Goal: Obtain resource: Obtain resource

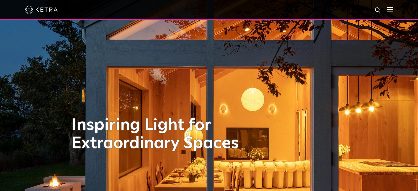
click at [389, 10] on div at bounding box center [209, 9] width 368 height 19
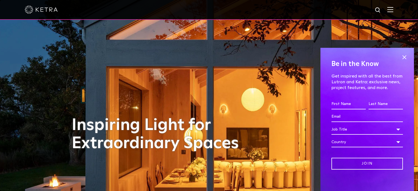
click at [397, 9] on div at bounding box center [209, 10] width 418 height 20
click at [400, 56] on span at bounding box center [404, 57] width 8 height 8
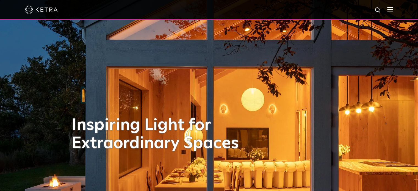
click at [390, 7] on div at bounding box center [209, 9] width 368 height 19
click at [393, 11] on img at bounding box center [390, 9] width 6 height 5
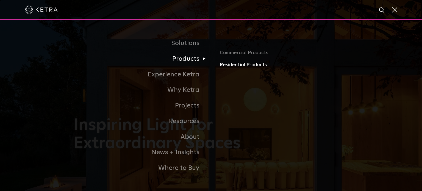
click at [238, 67] on link "Residential Products" at bounding box center [284, 65] width 129 height 8
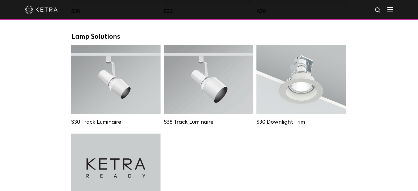
scroll to position [414, 0]
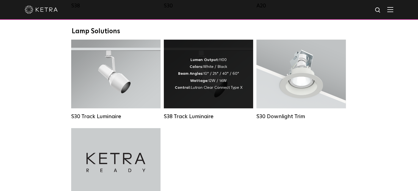
click at [193, 90] on span "Lutron Clear Connect Type X" at bounding box center [217, 88] width 52 height 4
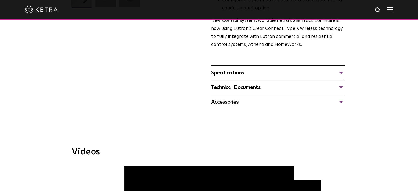
scroll to position [193, 0]
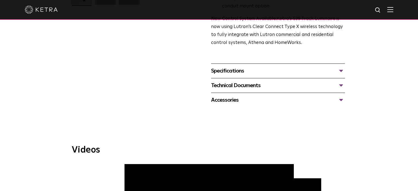
click at [230, 66] on div "Specifications" at bounding box center [278, 70] width 134 height 9
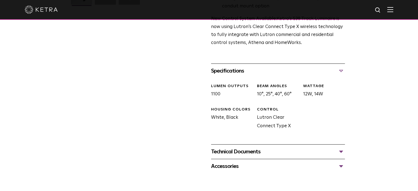
click at [247, 147] on div "Technical Documents" at bounding box center [278, 151] width 134 height 9
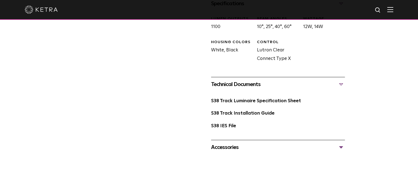
scroll to position [263, 0]
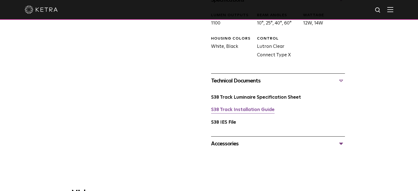
click at [222, 107] on link "S38 Track Installation Guide" at bounding box center [242, 109] width 63 height 5
click at [246, 95] on link "S38 Track Luminaire Specification Sheet" at bounding box center [256, 97] width 90 height 5
click at [218, 120] on link "S38 IES File" at bounding box center [223, 122] width 25 height 5
click at [342, 139] on div "Accessories" at bounding box center [278, 143] width 134 height 9
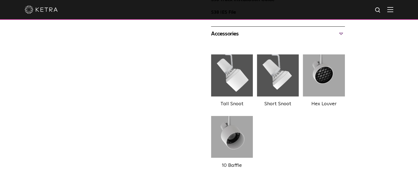
scroll to position [372, 0]
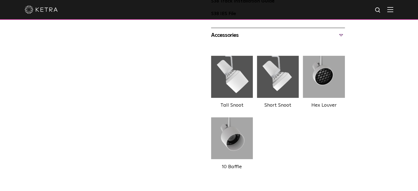
click at [322, 65] on img at bounding box center [324, 76] width 42 height 47
click at [322, 71] on img at bounding box center [324, 76] width 42 height 47
click at [323, 103] on label "Hex Louver" at bounding box center [323, 105] width 25 height 5
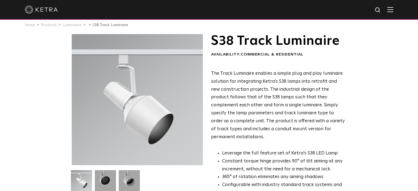
scroll to position [0, 0]
